Goal: Task Accomplishment & Management: Complete application form

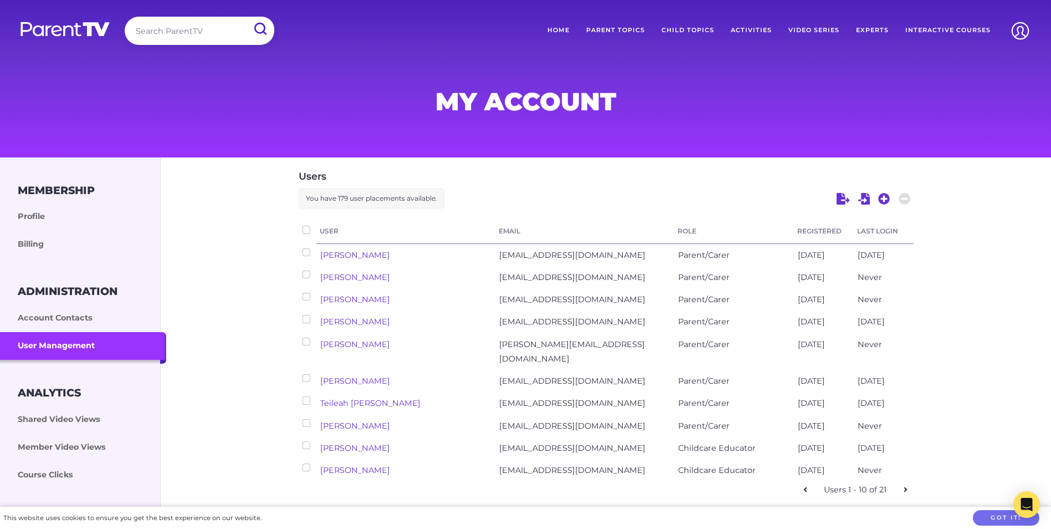
click at [909, 482] on link at bounding box center [906, 490] width 16 height 16
checkbox input "false"
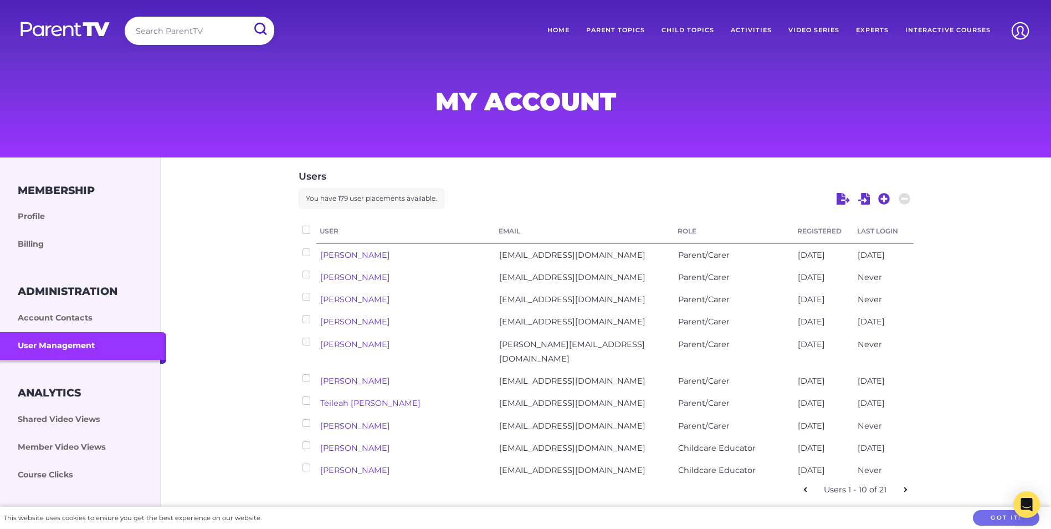
checkbox input "false"
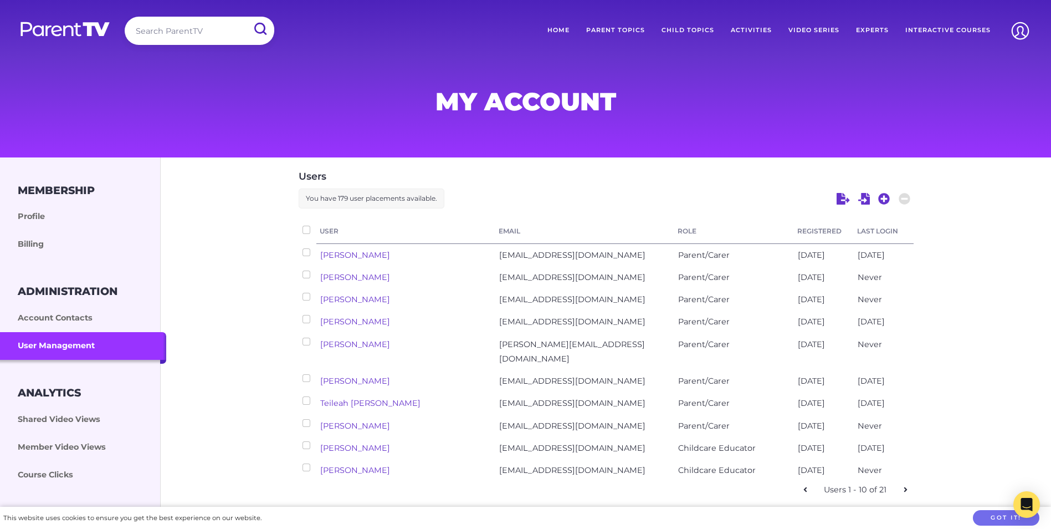
checkbox input "false"
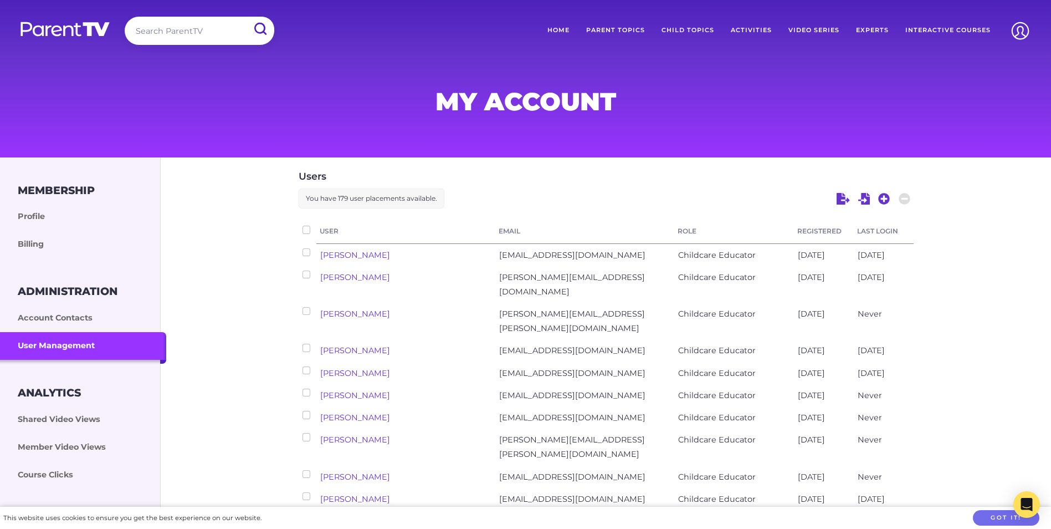
click at [909, 510] on link at bounding box center [906, 518] width 16 height 16
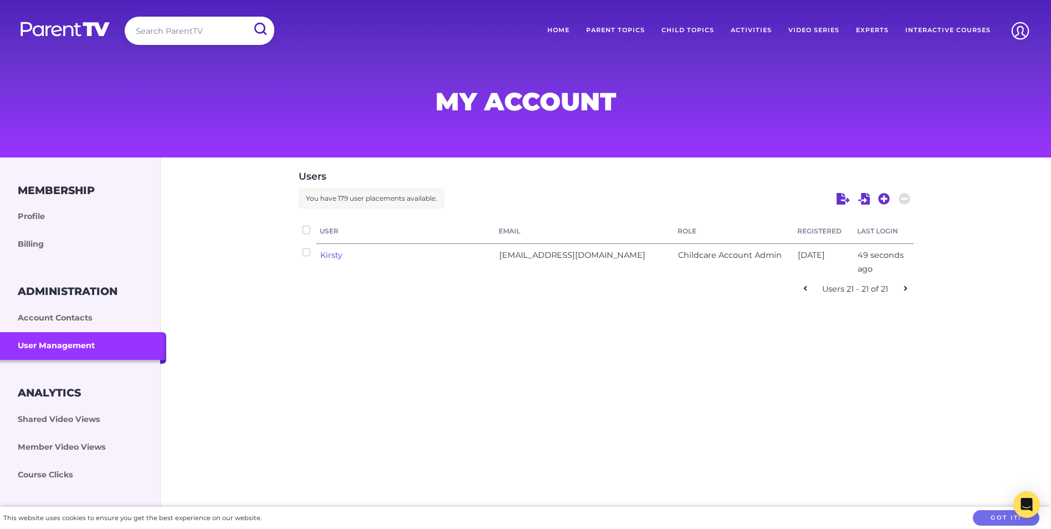
click at [804, 288] on icon at bounding box center [806, 288] width 4 height 8
checkbox input "false"
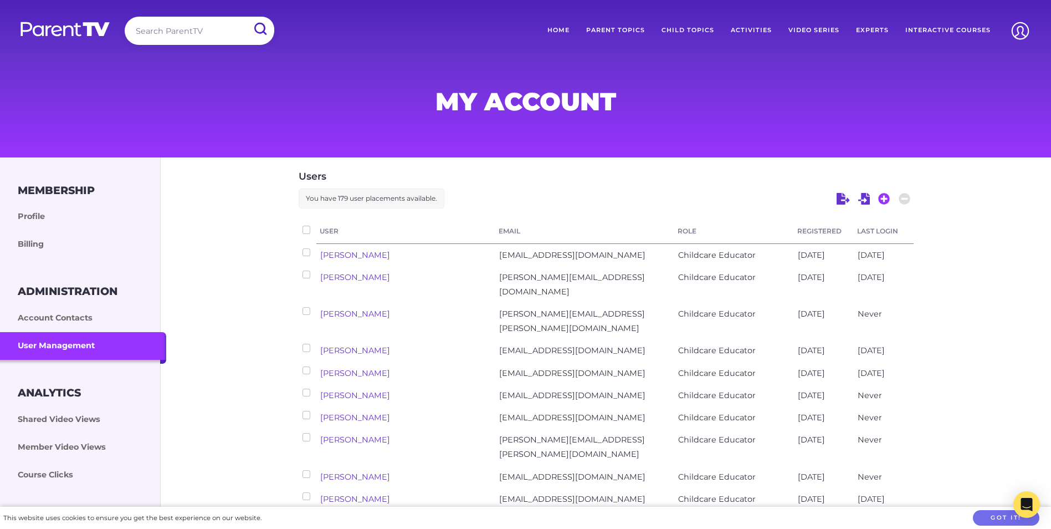
click at [889, 197] on icon at bounding box center [884, 199] width 12 height 12
select select "ptv_elc_member"
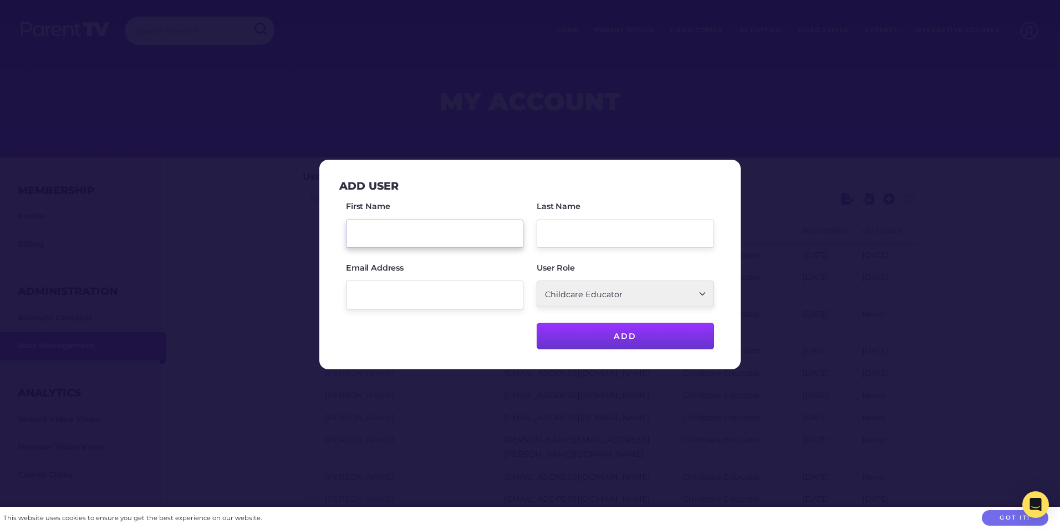
click at [460, 233] on input "First Name" at bounding box center [434, 233] width 177 height 28
type input "Laurinda"
click at [585, 234] on input "Last Name" at bounding box center [624, 233] width 177 height 28
type input "Spencer"
click at [483, 296] on input "Email Address" at bounding box center [434, 294] width 177 height 28
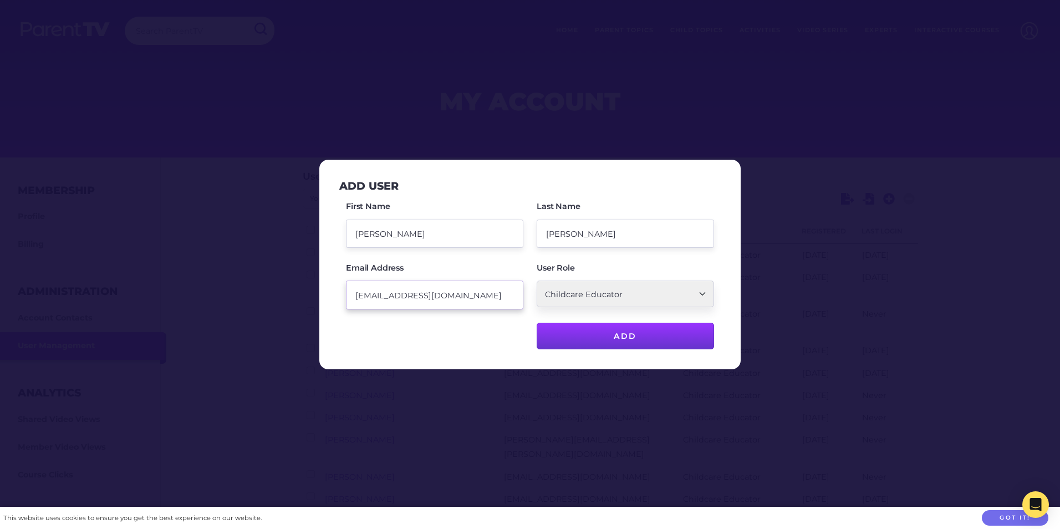
type input "laurindagrace@gmail.com"
click at [567, 297] on select "Parent/Carer Childcare Account Admin Childcare Educator" at bounding box center [624, 293] width 177 height 27
select select "ptv_member"
click at [536, 280] on select "Parent/Carer Childcare Account Admin Childcare Educator" at bounding box center [624, 293] width 177 height 27
click at [596, 333] on input "Add" at bounding box center [624, 336] width 177 height 27
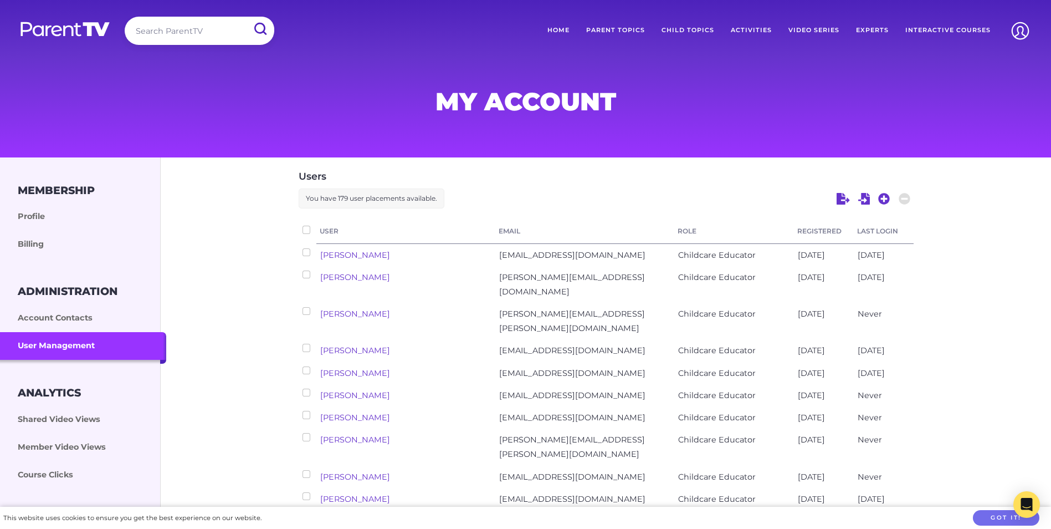
checkbox input "false"
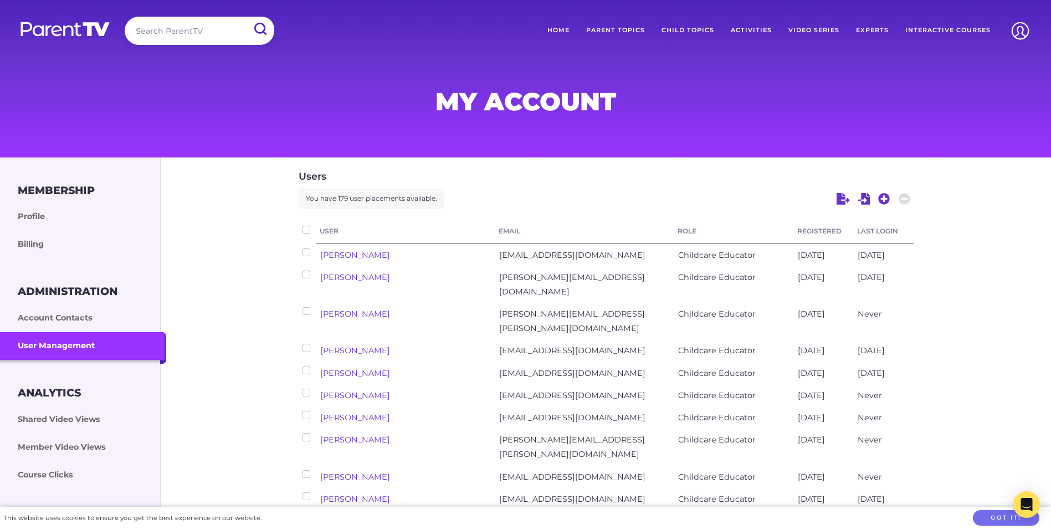
checkbox input "false"
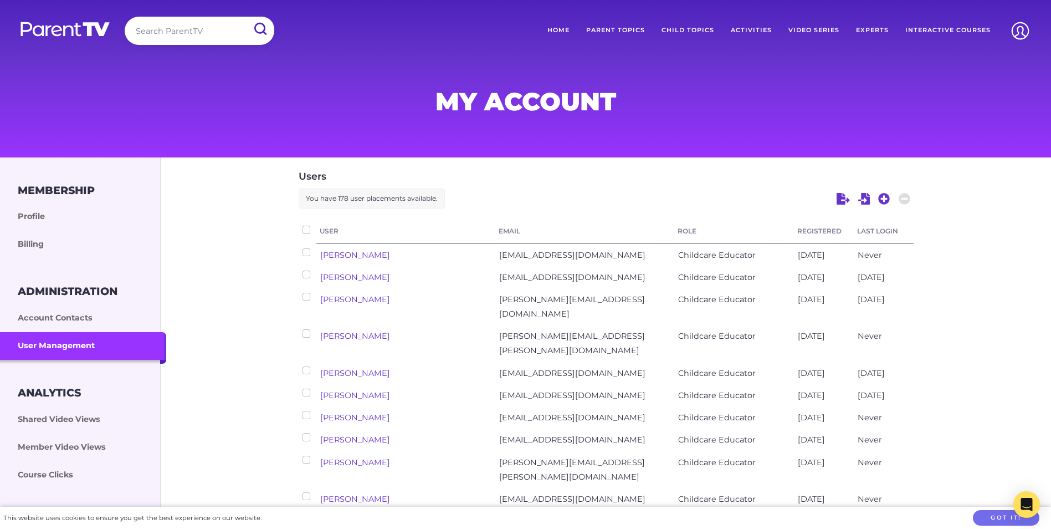
click at [565, 28] on link "Home" at bounding box center [558, 31] width 39 height 28
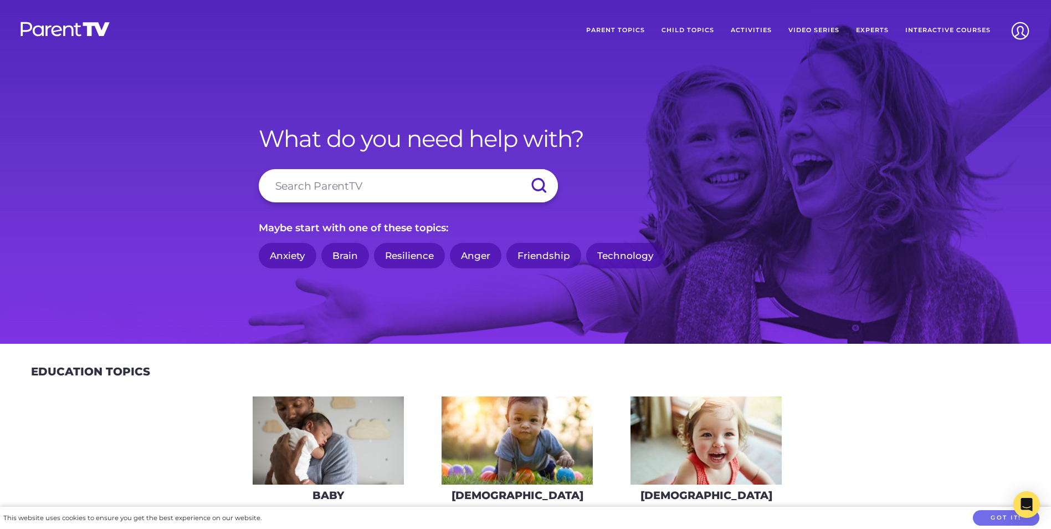
click at [942, 32] on link "Interactive Courses" at bounding box center [948, 31] width 102 height 28
